Goal: Information Seeking & Learning: Learn about a topic

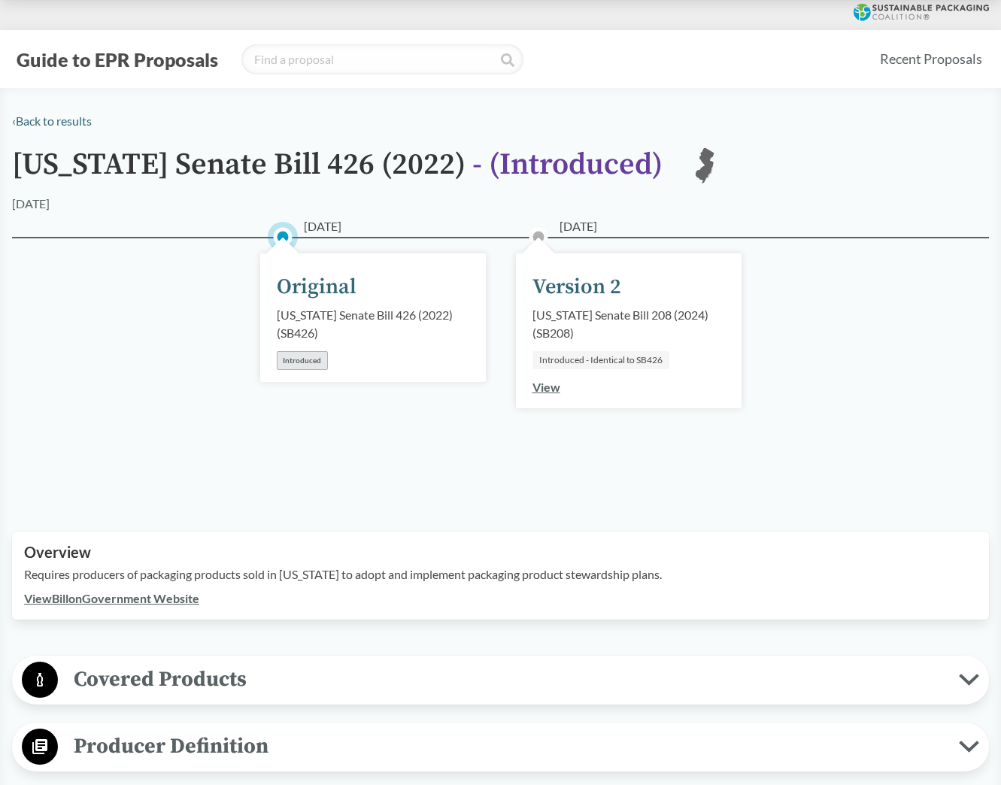
drag, startPoint x: 473, startPoint y: 256, endPoint x: 481, endPoint y: 252, distance: 8.8
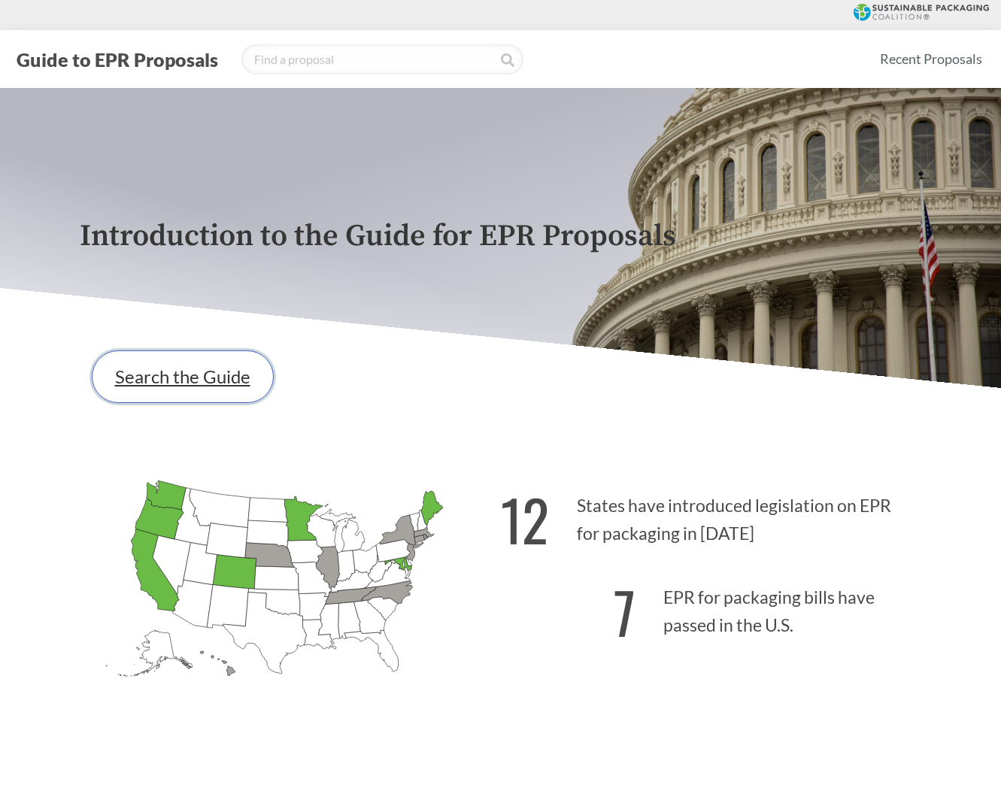
click at [246, 384] on link "Search the Guide" at bounding box center [183, 376] width 182 height 53
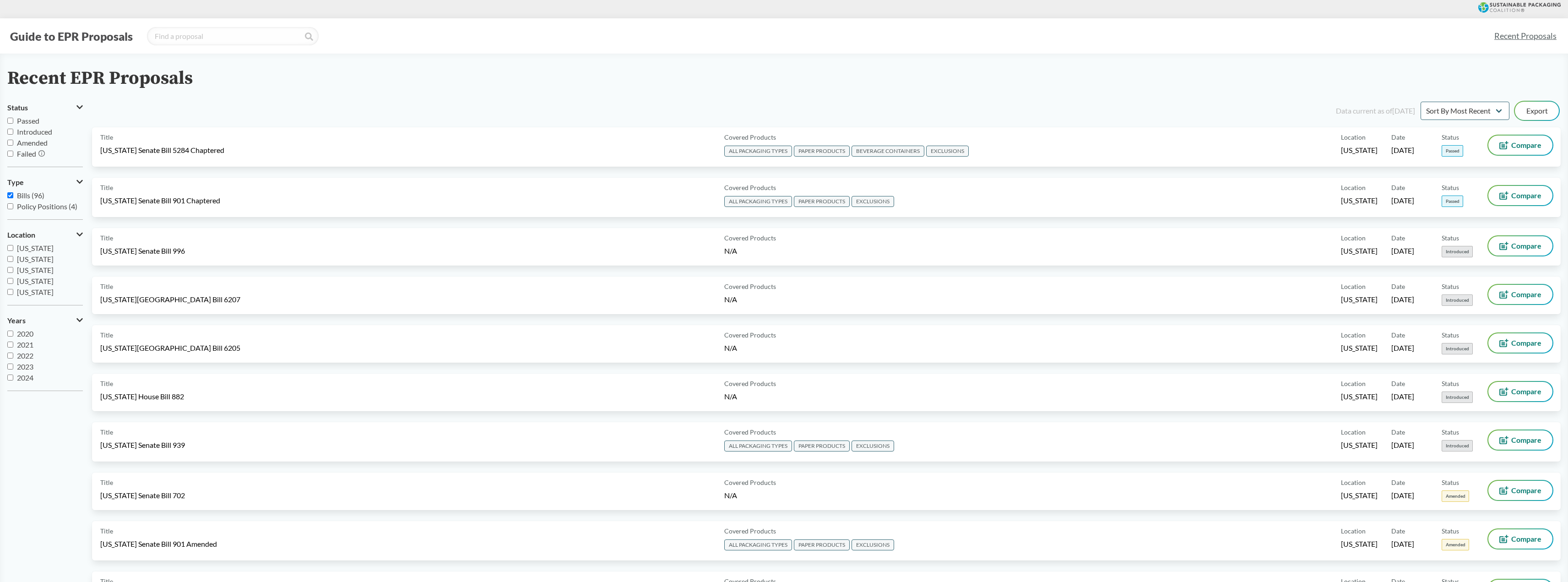
click at [9, 119] on input "Passed" at bounding box center [10, 121] width 6 height 6
checkbox input "true"
click at [9, 132] on input "Introduced" at bounding box center [10, 131] width 6 height 6
checkbox input "true"
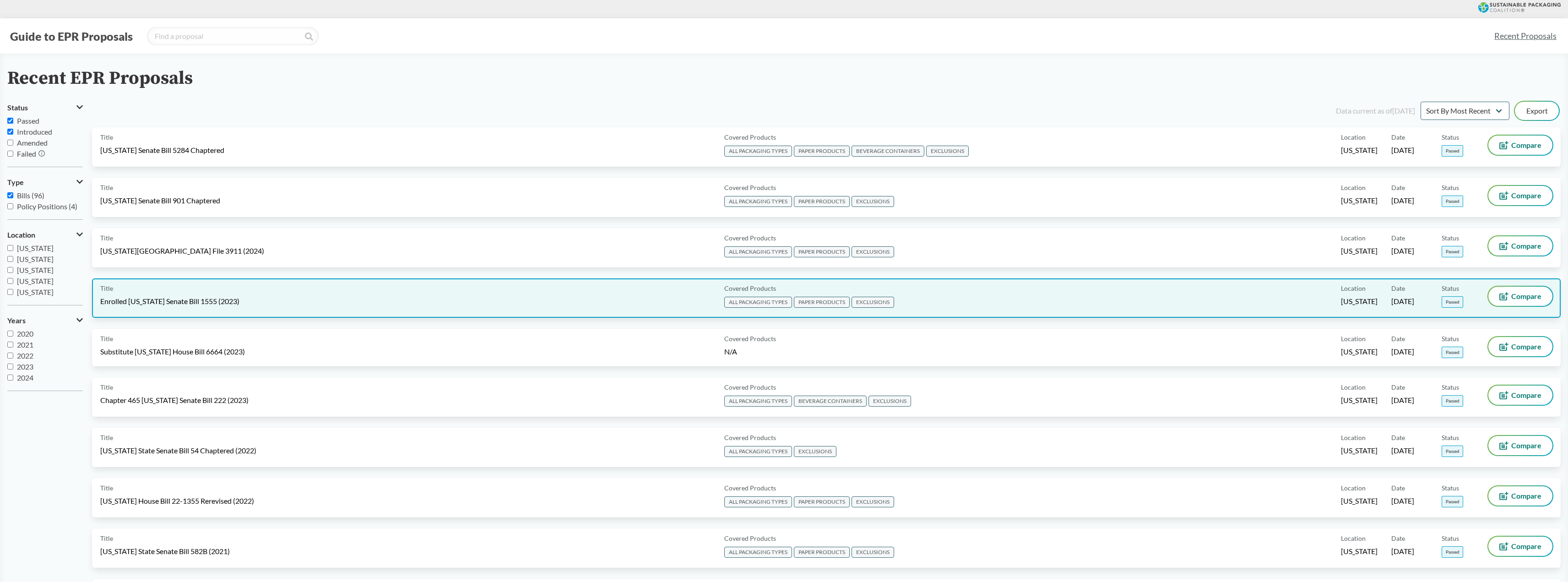
scroll to position [91, 0]
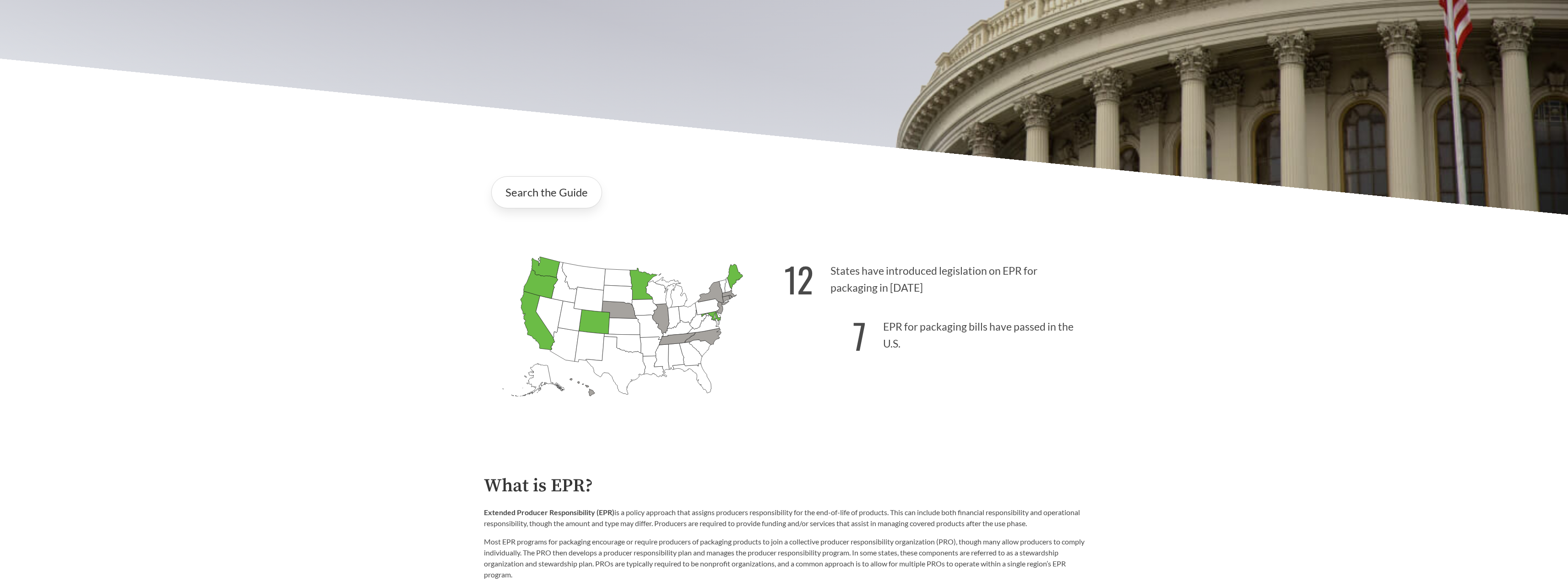
scroll to position [320, 0]
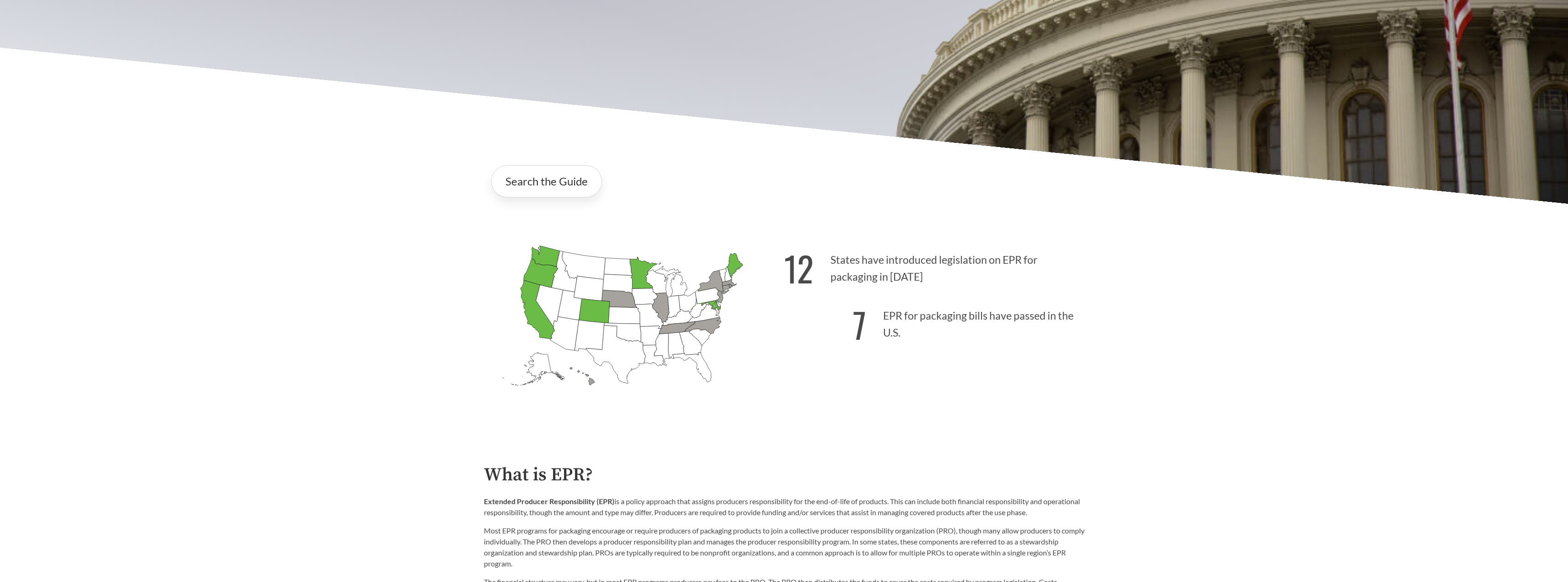
drag, startPoint x: 1118, startPoint y: 209, endPoint x: 1108, endPoint y: 193, distance: 18.9
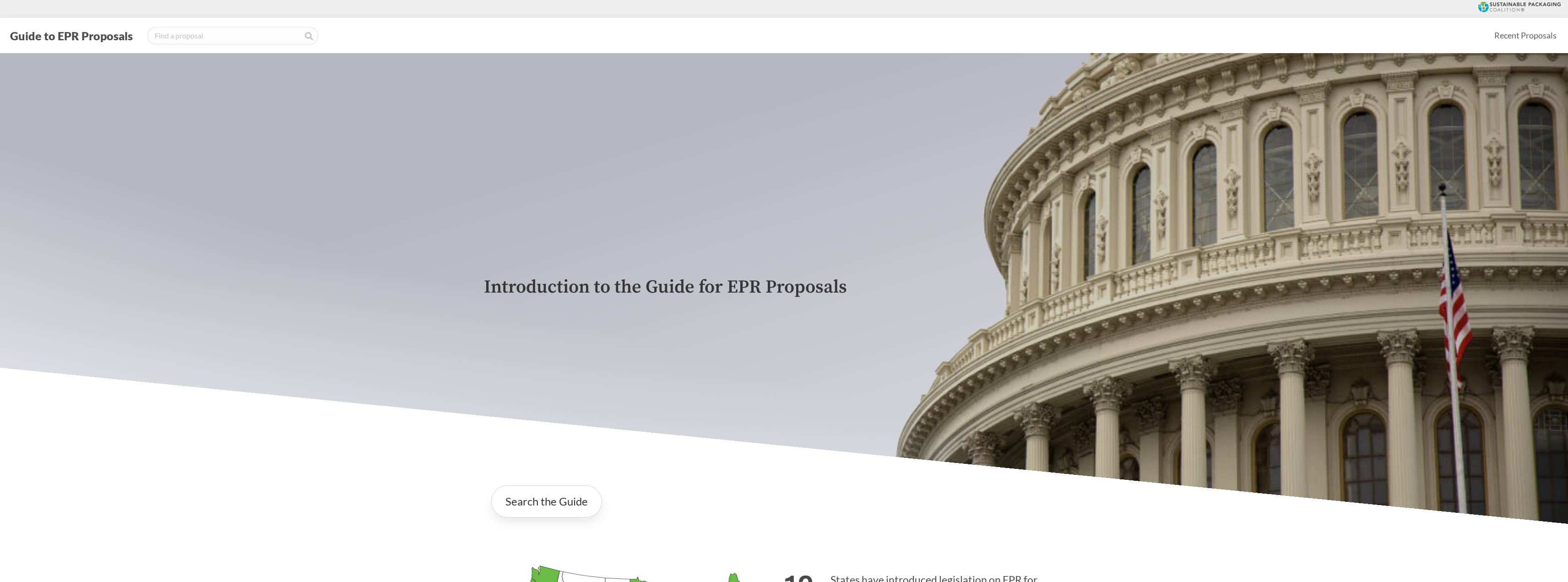
scroll to position [0, 0]
